Goal: Navigation & Orientation: Go to known website

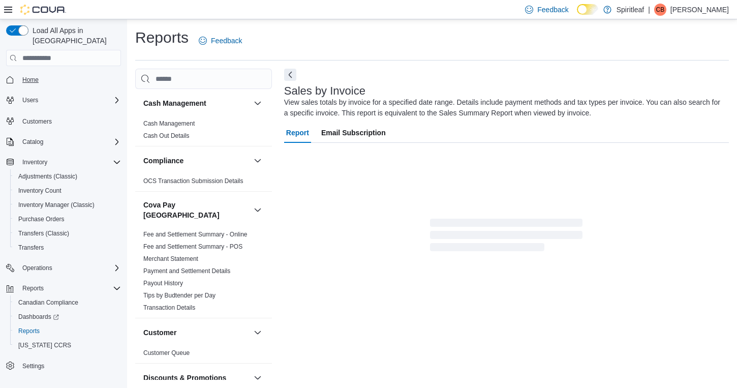
scroll to position [15, 0]
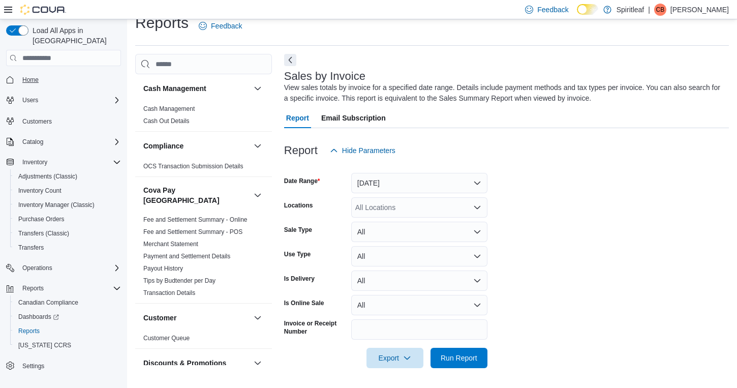
click at [40, 74] on link "Home" at bounding box center [30, 80] width 24 height 12
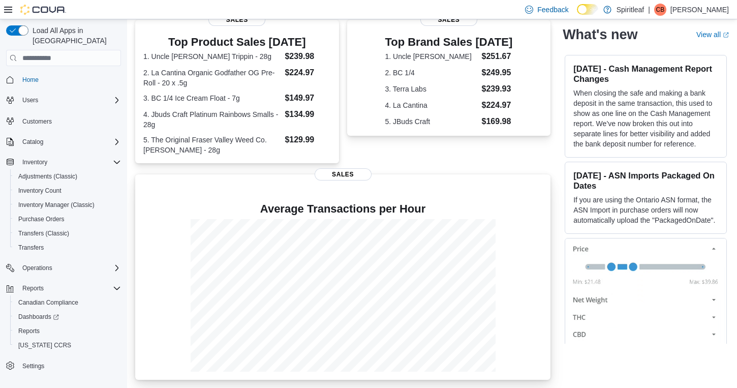
scroll to position [211, 0]
click at [35, 76] on span "Home" at bounding box center [30, 80] width 16 height 8
